Goal: Transaction & Acquisition: Purchase product/service

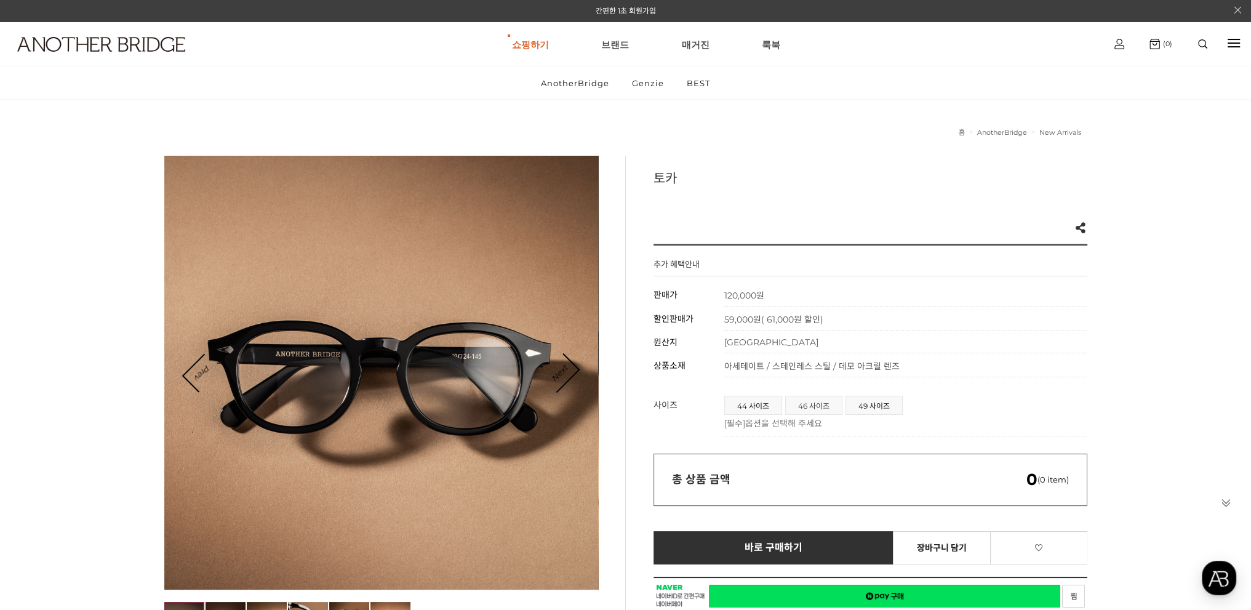
click at [815, 403] on span "46 사이즈" at bounding box center [814, 405] width 56 height 18
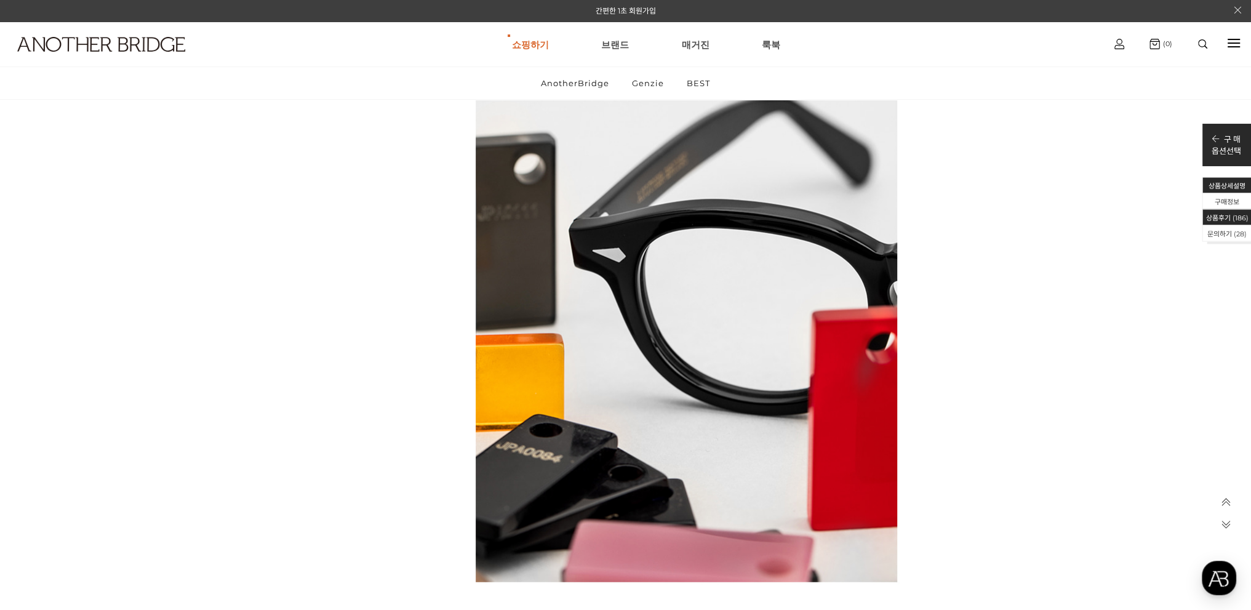
click at [1233, 220] on li "상품후기 ( 186 )" at bounding box center [1227, 217] width 49 height 16
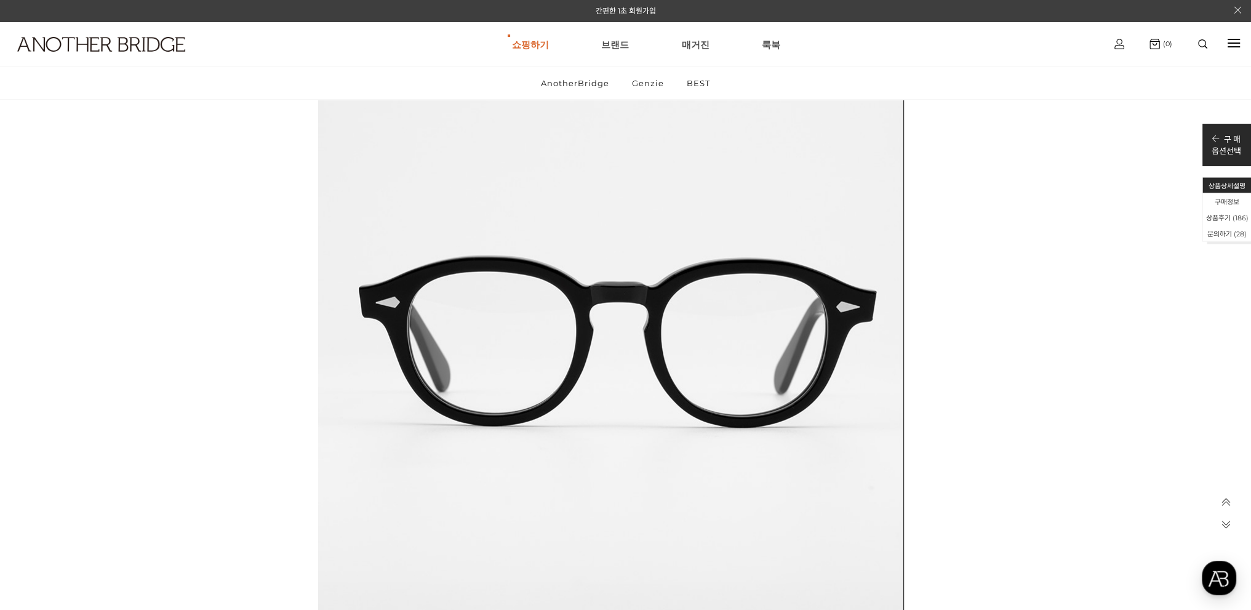
scroll to position [48025, 0]
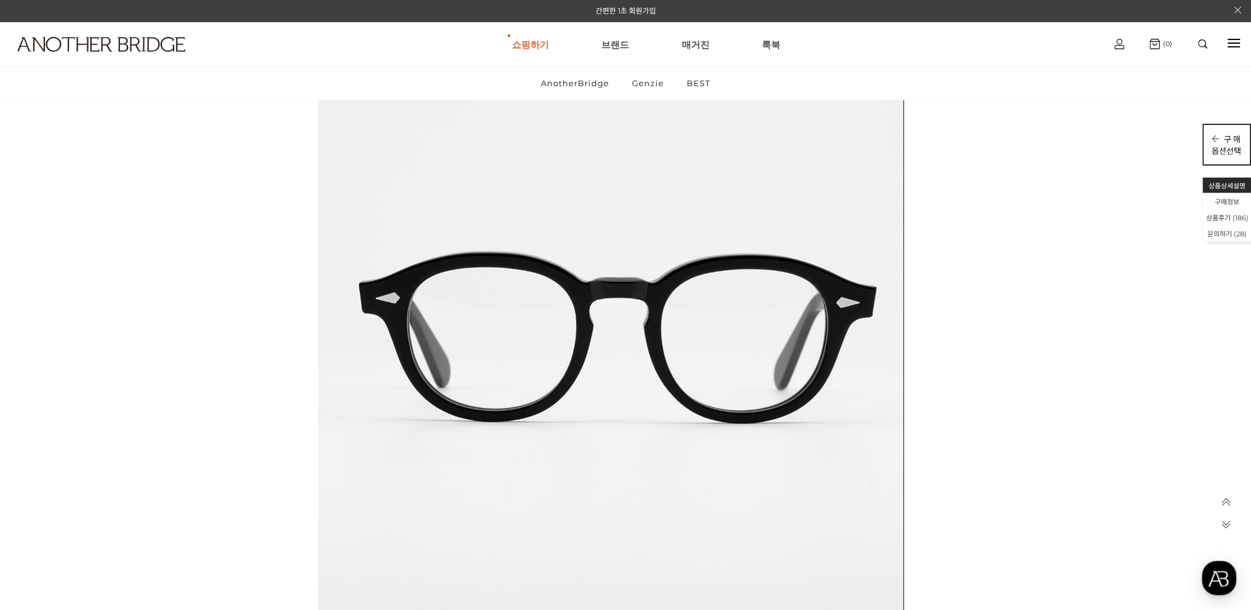
click at [1218, 145] on p "옵션선택" at bounding box center [1227, 151] width 30 height 12
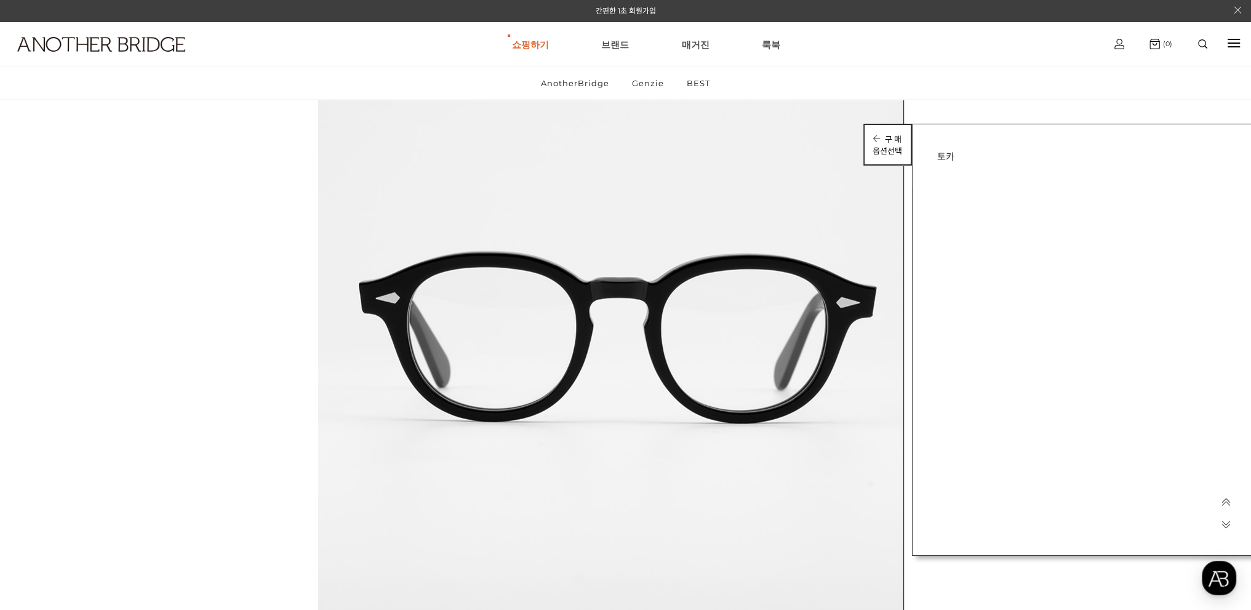
click at [888, 142] on p "구 매" at bounding box center [888, 139] width 30 height 12
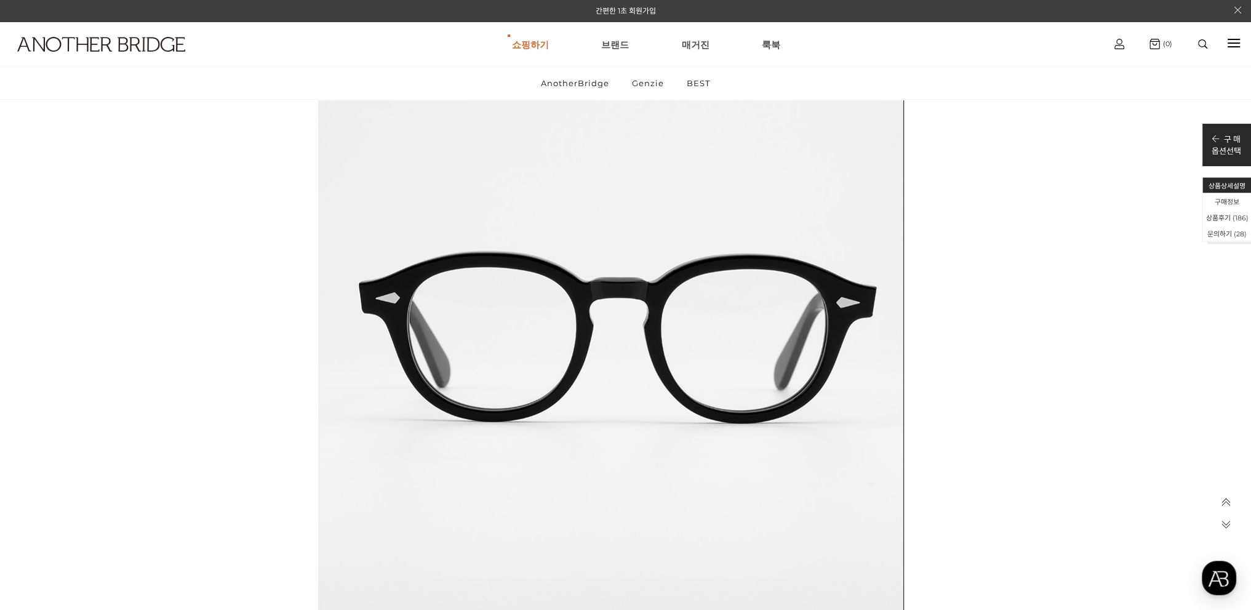
click at [1227, 500] on icon at bounding box center [1226, 502] width 10 height 10
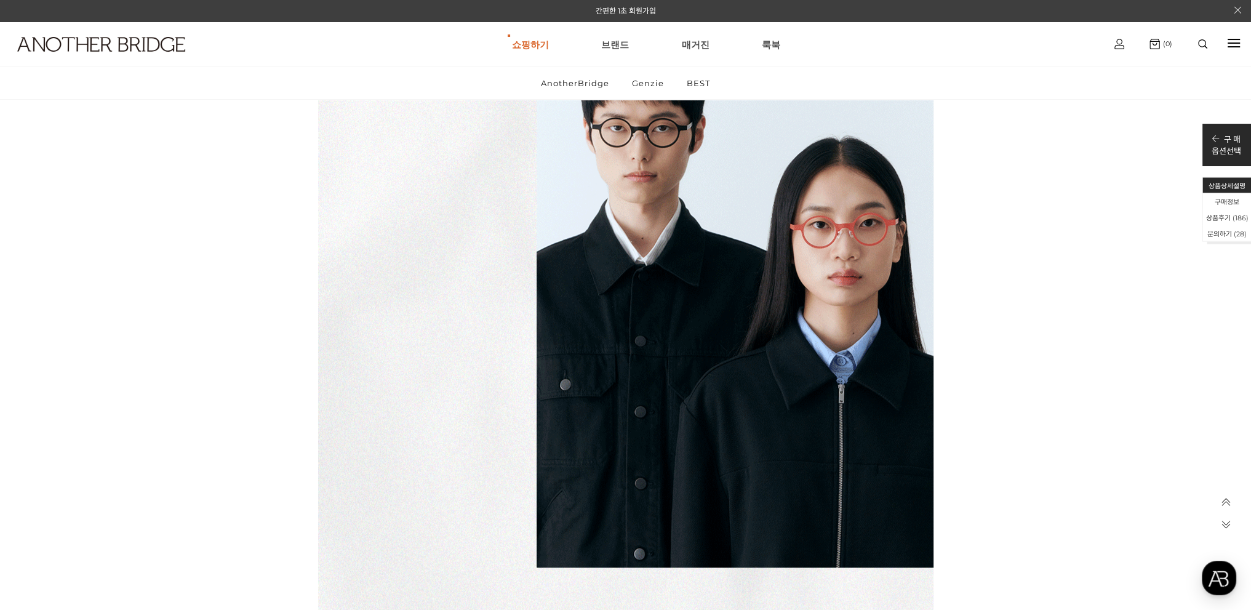
scroll to position [0, 0]
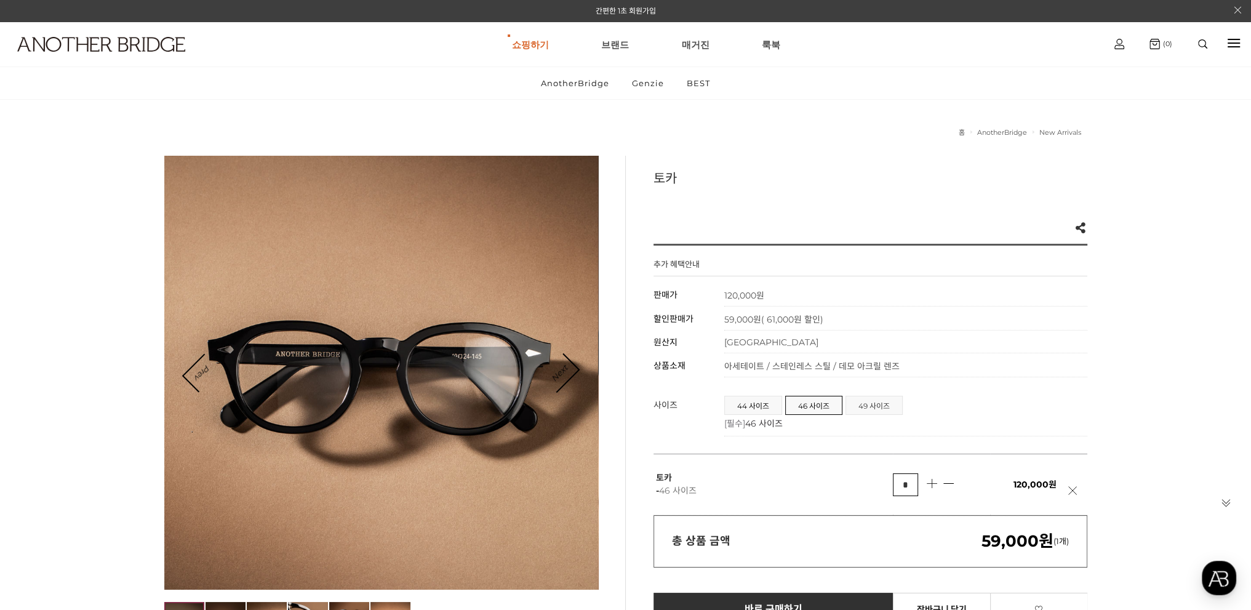
click at [880, 408] on span "49 사이즈" at bounding box center [874, 405] width 56 height 18
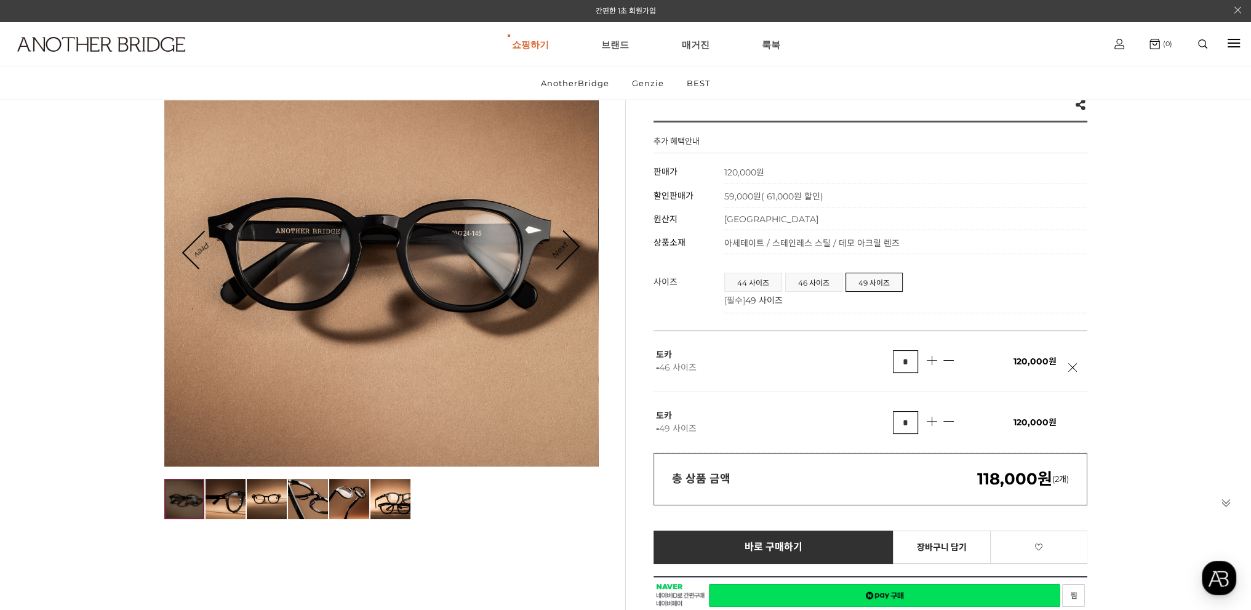
scroll to position [185, 0]
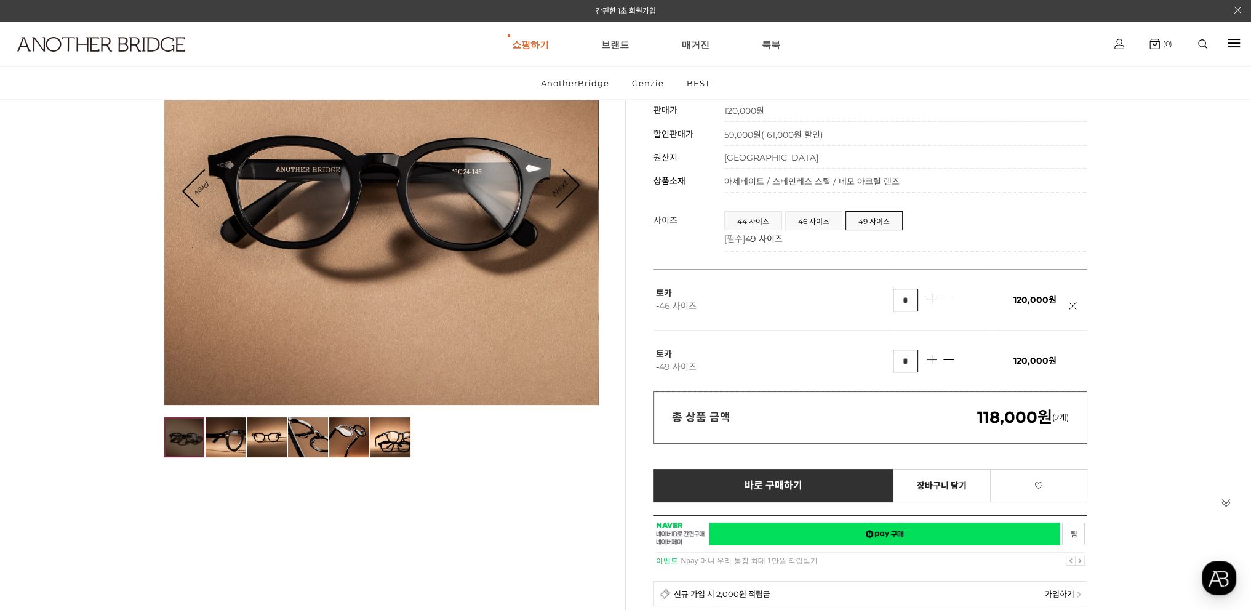
click at [1072, 305] on link at bounding box center [1075, 313] width 15 height 22
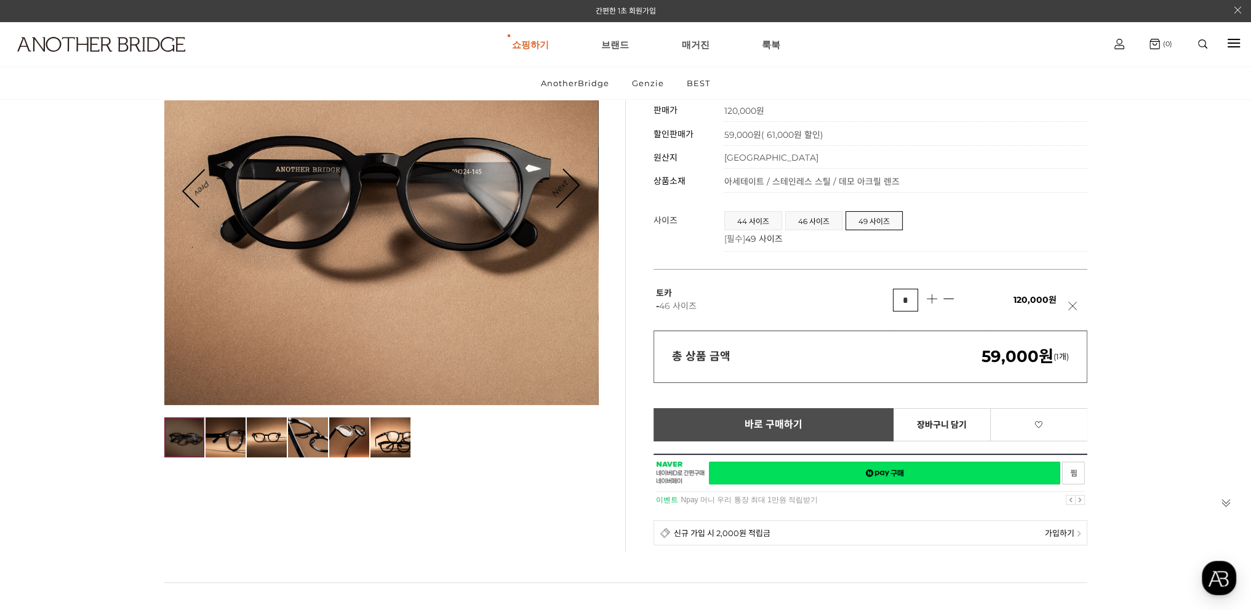
click at [831, 428] on link "바로 구매하기 예약주문 정기배송 신청하기" at bounding box center [774, 424] width 241 height 33
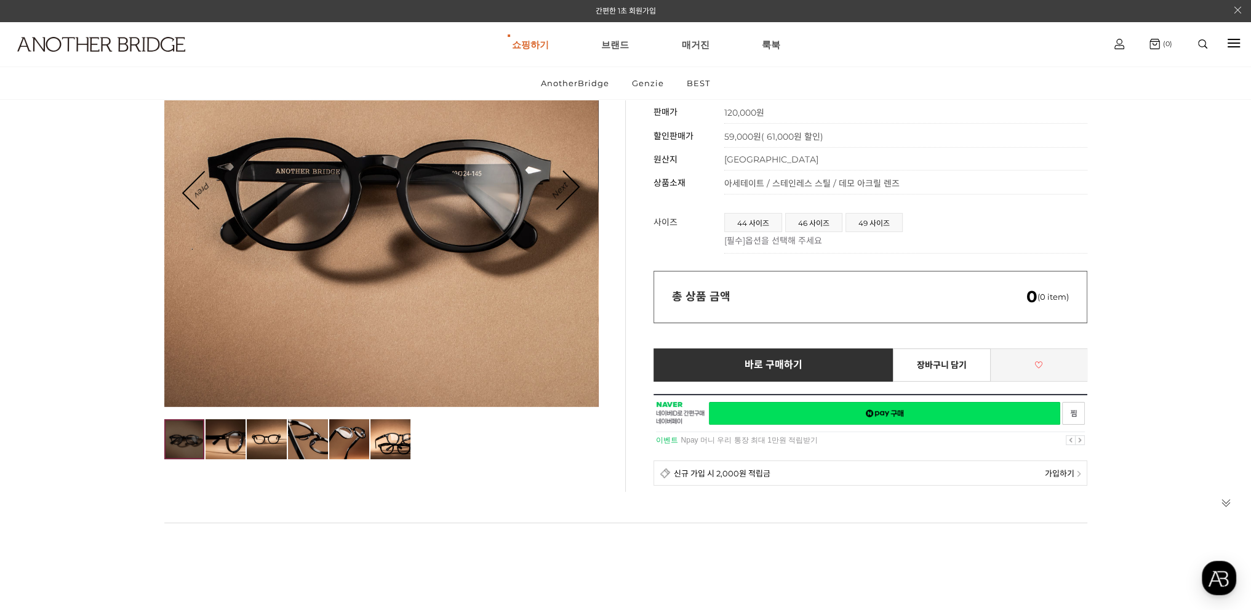
scroll to position [185, 0]
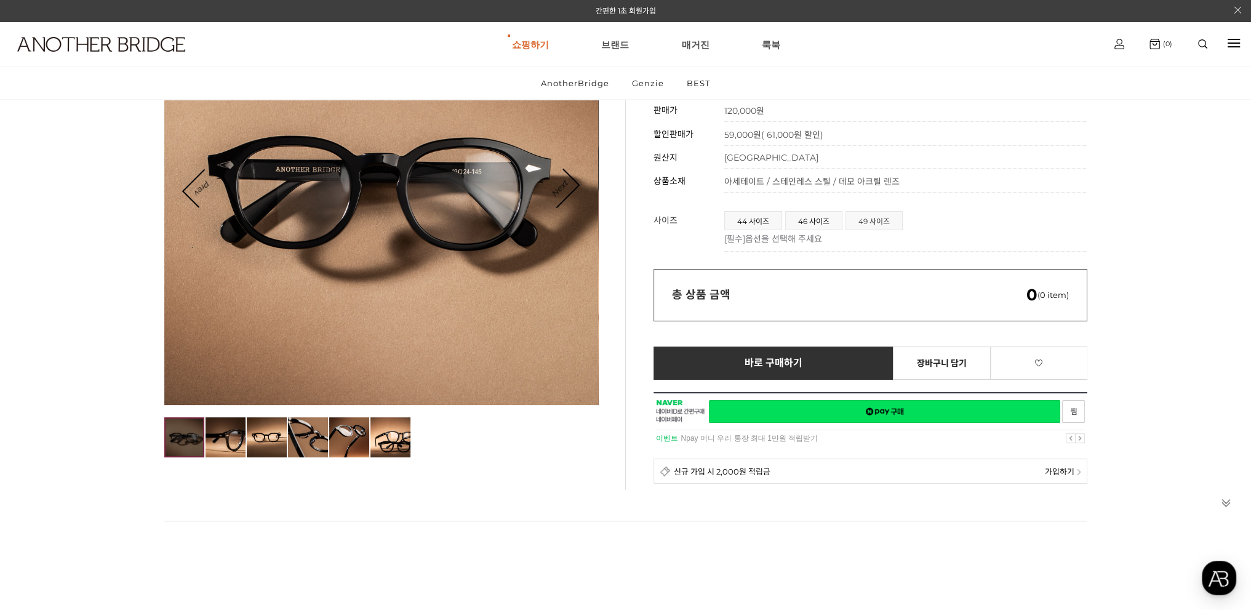
click at [875, 220] on span "49 사이즈" at bounding box center [874, 221] width 56 height 18
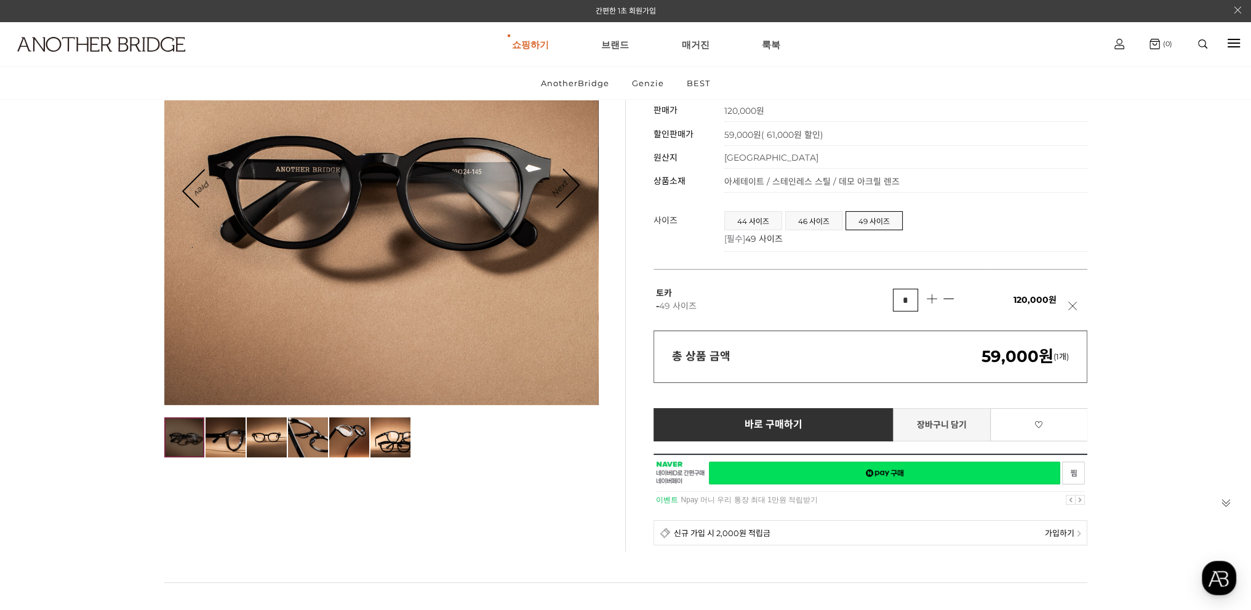
click at [952, 419] on link "장바구니 담기" at bounding box center [942, 424] width 98 height 33
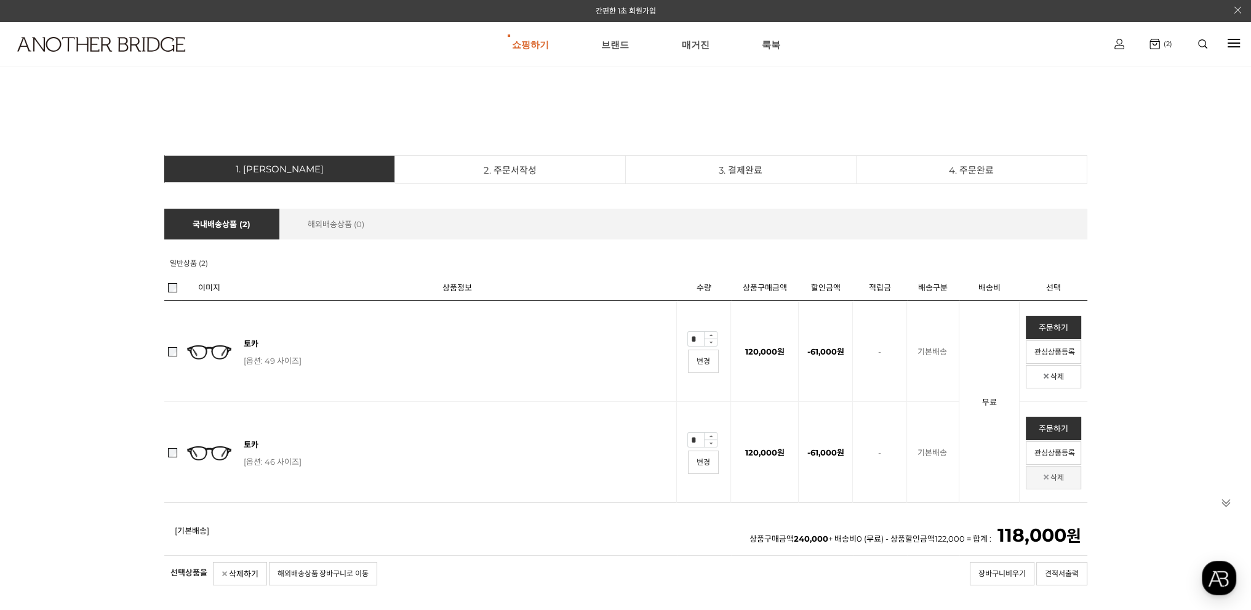
click at [1044, 477] on icon at bounding box center [1046, 477] width 9 height 9
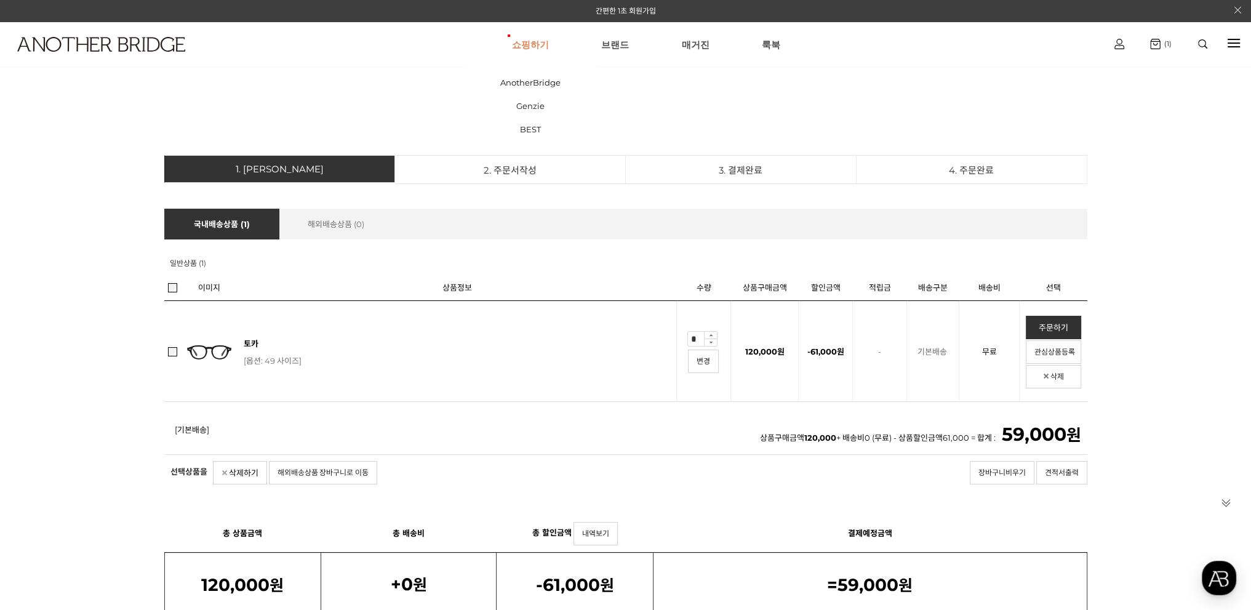
click at [535, 44] on link "쇼핑하기" at bounding box center [530, 44] width 37 height 44
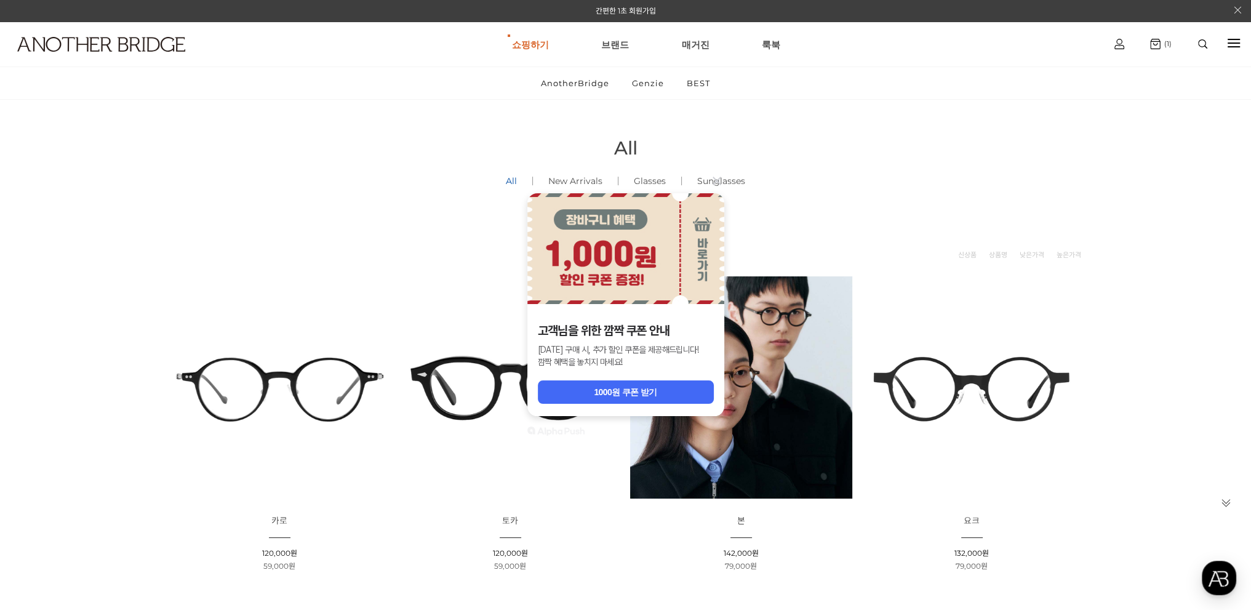
click at [830, 183] on ul "All () New Arrivals () Glasses () Sunglasses ()" at bounding box center [625, 181] width 923 height 9
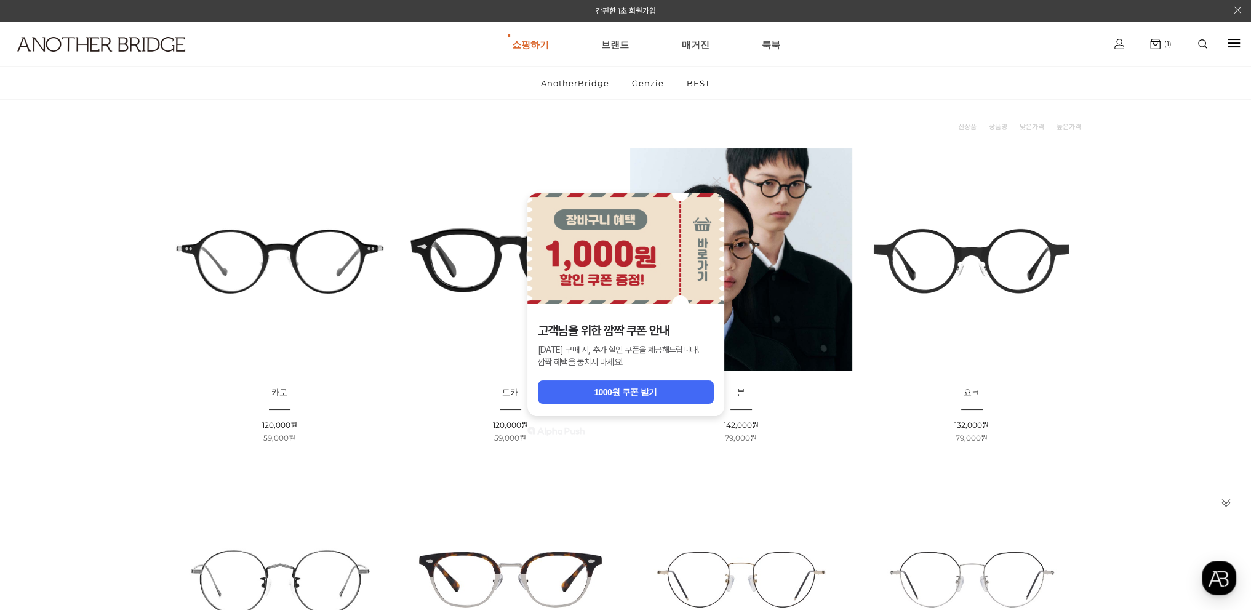
scroll to position [246, 0]
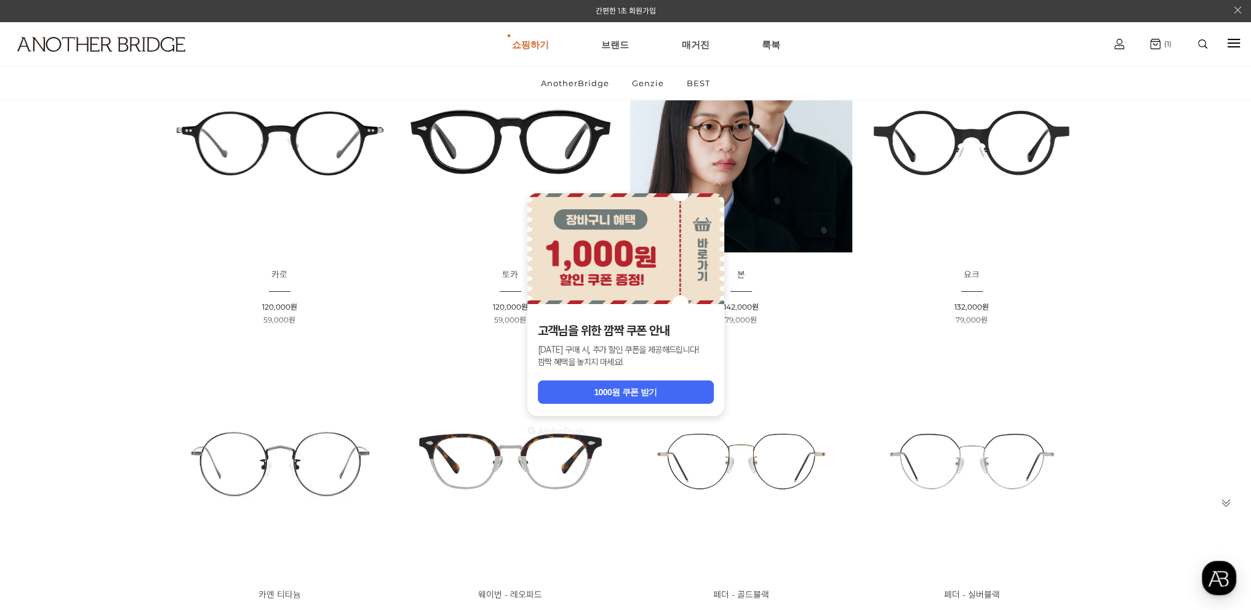
click at [721, 178] on icon at bounding box center [717, 181] width 15 height 15
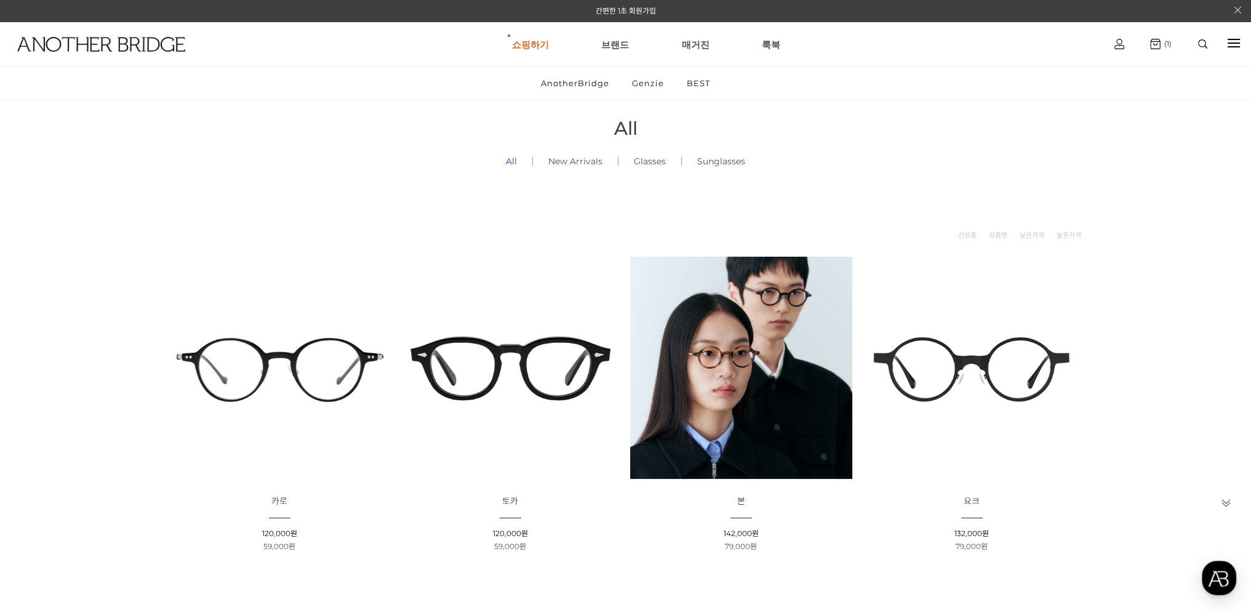
scroll to position [62, 0]
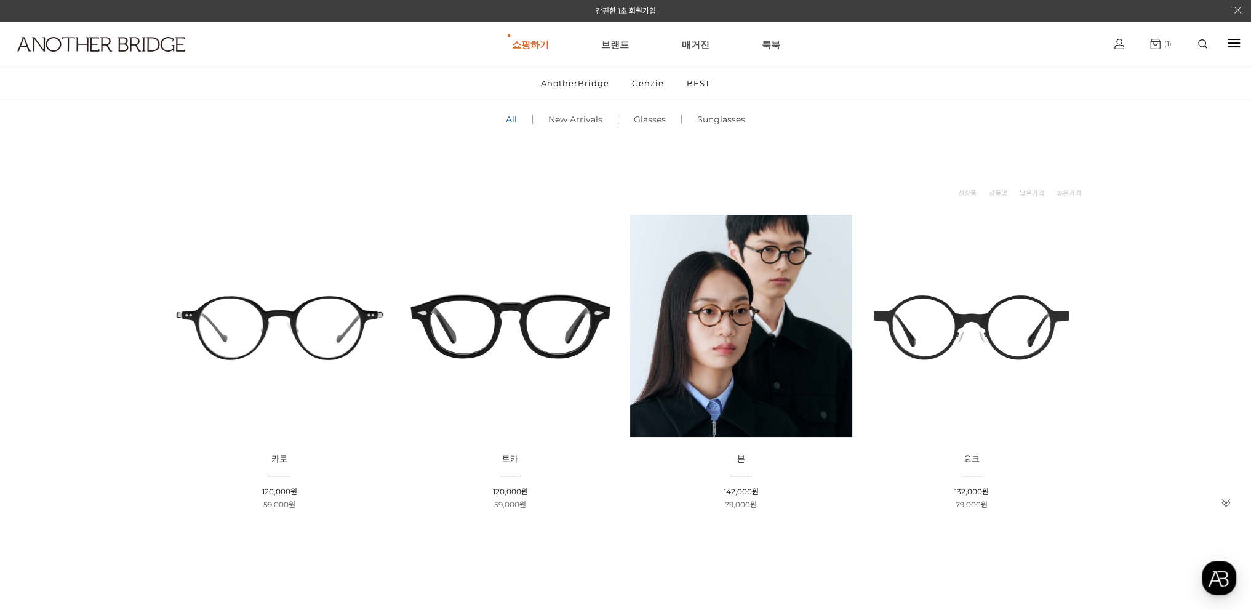
click at [1158, 47] on img at bounding box center [1155, 44] width 10 height 10
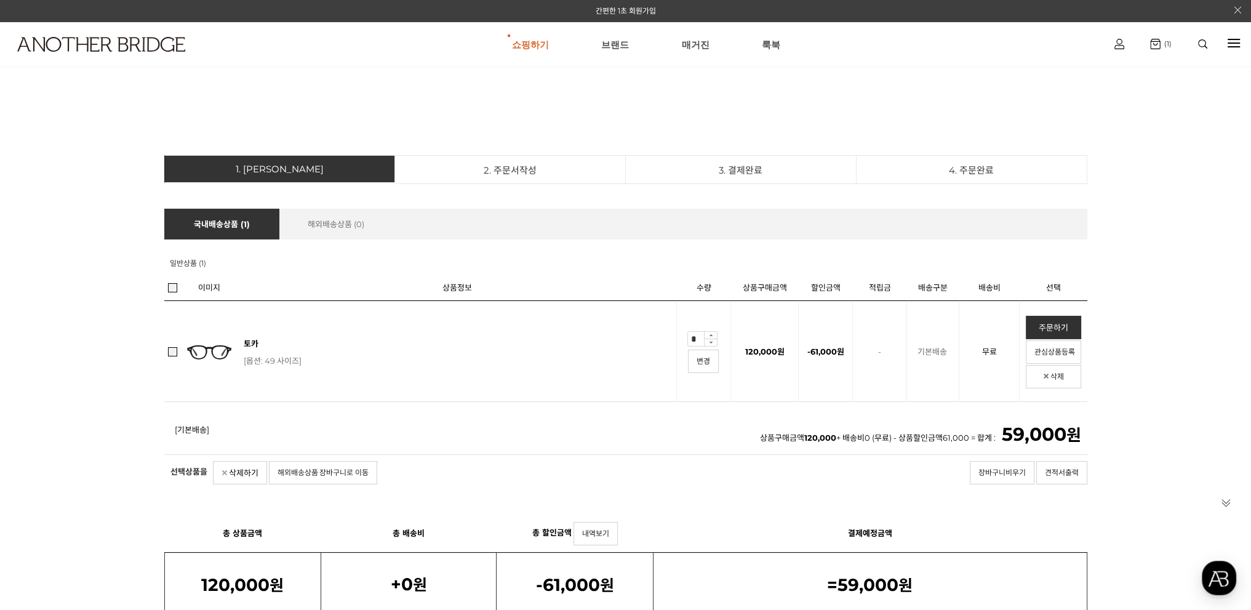
click at [241, 342] on td "토카 (영문명 : ) 토카 [옵션: 49 사이즈] (1개) 옵션변경 배송주기 상품중량 : 1.00kg * 1개 = 1.00kg" at bounding box center [457, 350] width 439 height 101
click at [254, 345] on link "토카" at bounding box center [251, 344] width 15 height 10
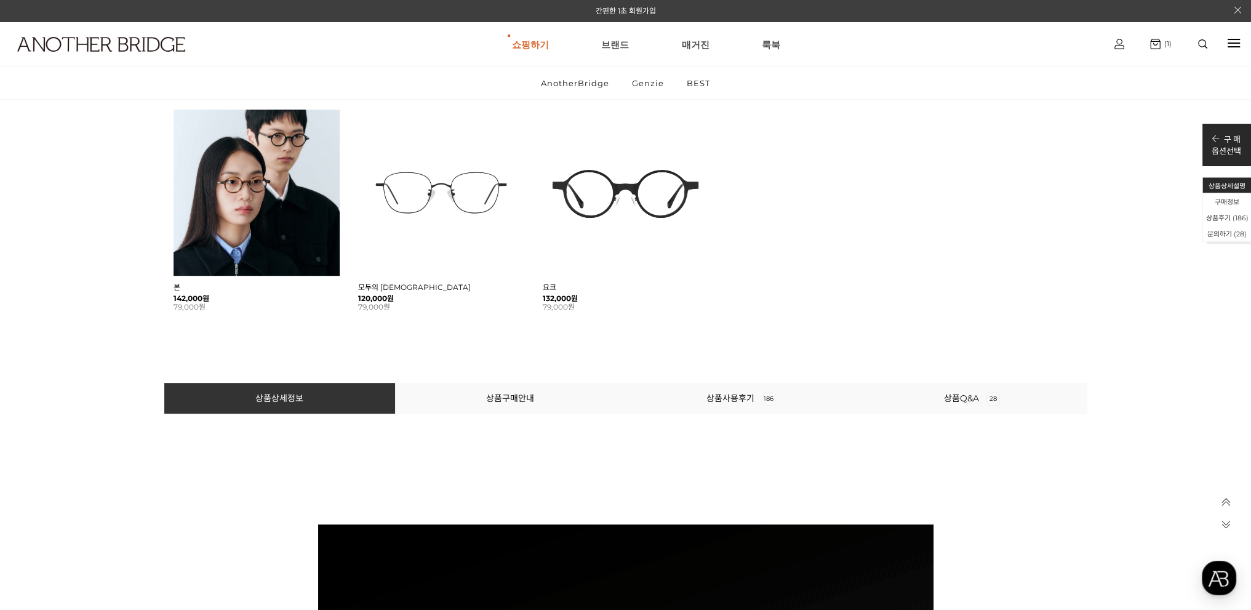
scroll to position [800, 0]
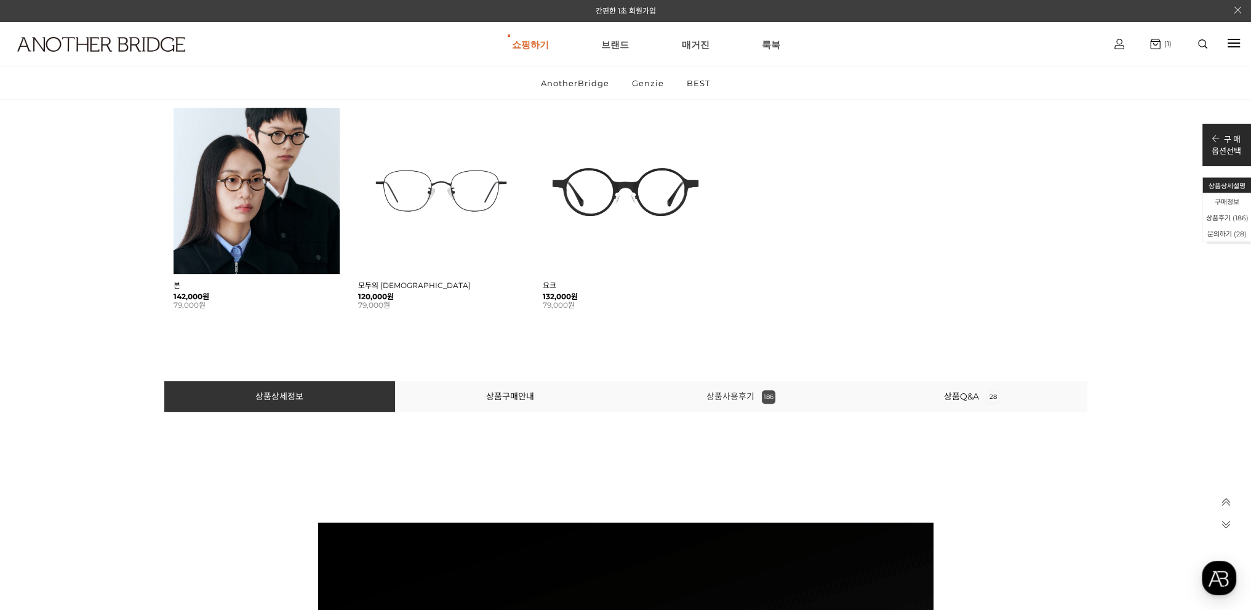
click at [751, 399] on link "상품사용후기 186" at bounding box center [741, 396] width 69 height 11
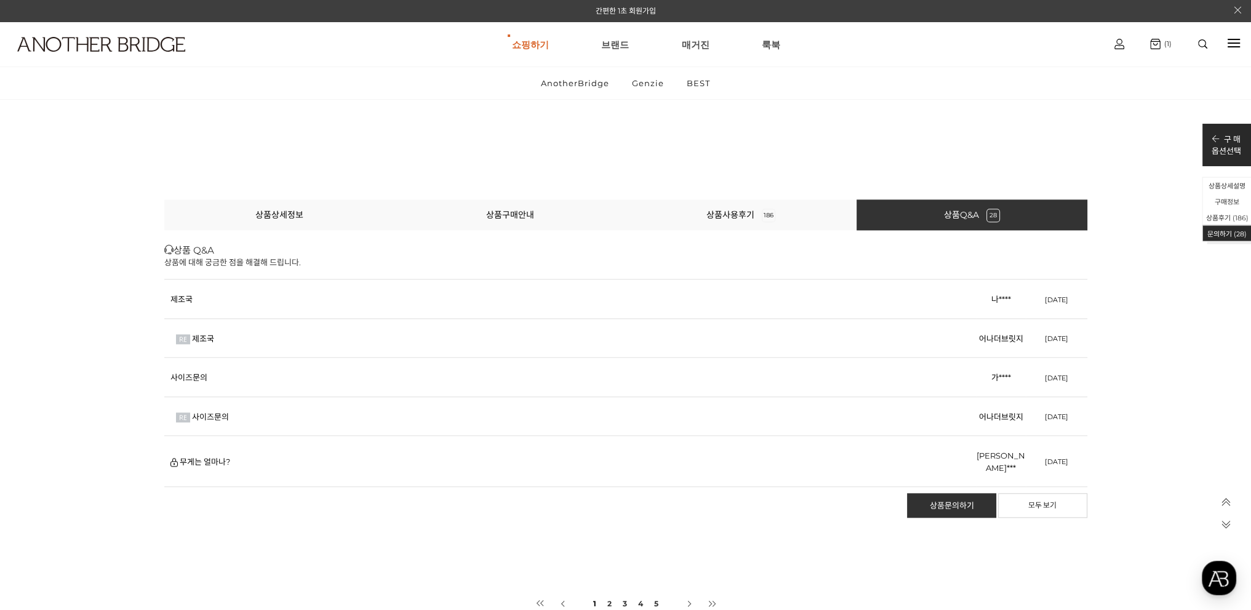
scroll to position [58119, 0]
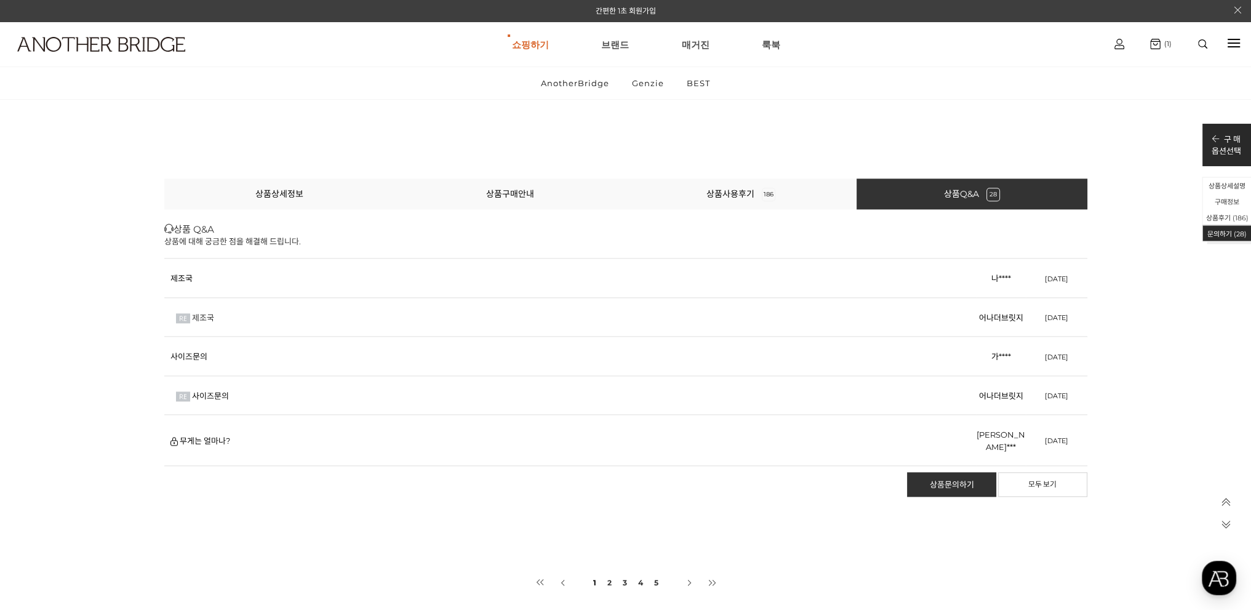
click at [198, 313] on link "제조국" at bounding box center [203, 318] width 22 height 10
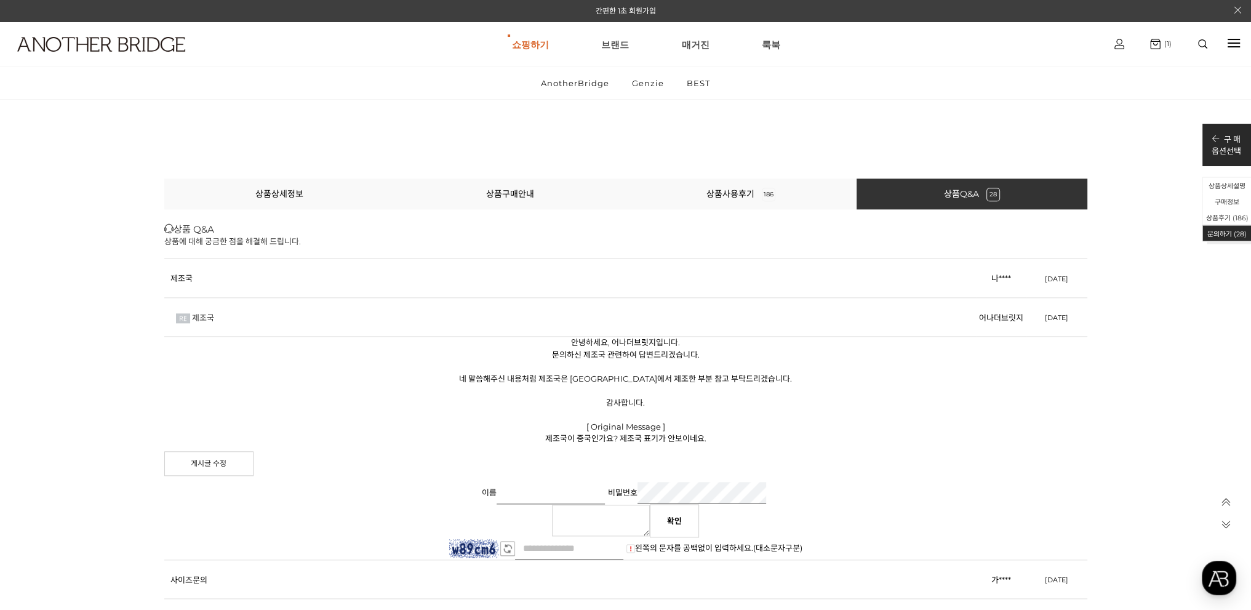
click at [198, 313] on link "제조국" at bounding box center [203, 318] width 22 height 10
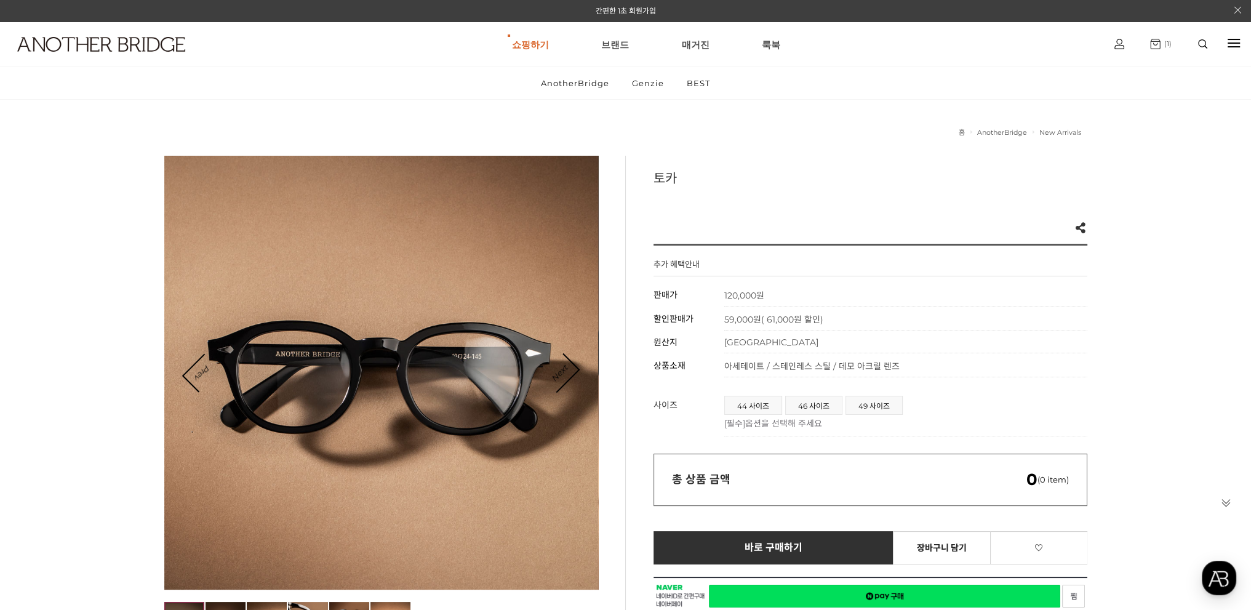
click at [1163, 49] on link "(1)" at bounding box center [1160, 44] width 21 height 10
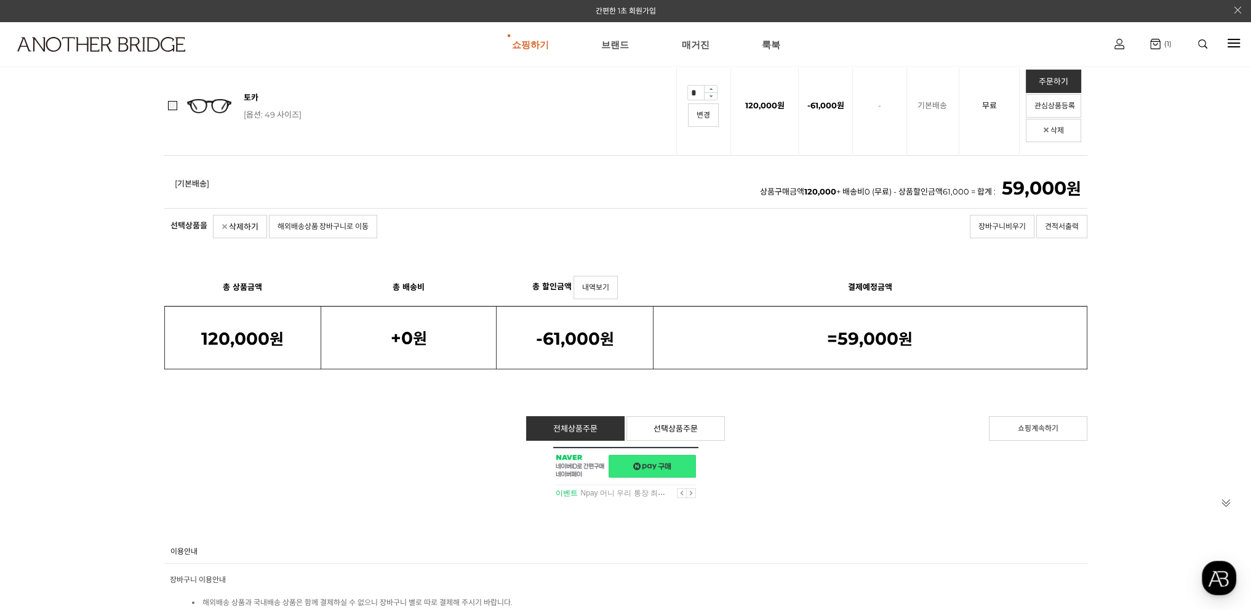
click at [679, 464] on link "네이버페이 구매하기" at bounding box center [652, 466] width 87 height 23
